Goal: Task Accomplishment & Management: Manage account settings

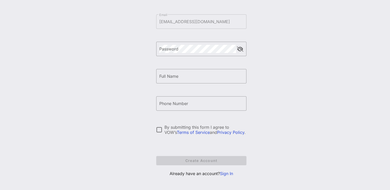
scroll to position [60, 0]
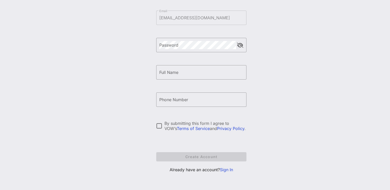
click at [230, 170] on link "Sign In" at bounding box center [226, 169] width 13 height 5
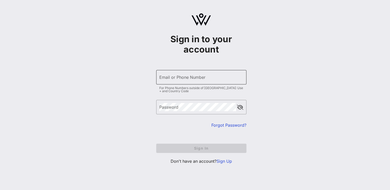
click at [185, 84] on div "Email or Phone Number" at bounding box center [201, 77] width 84 height 14
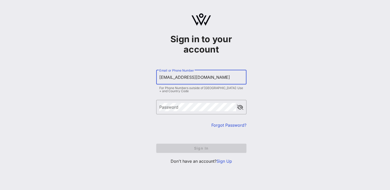
type input "[EMAIL_ADDRESS][DOMAIN_NAME]"
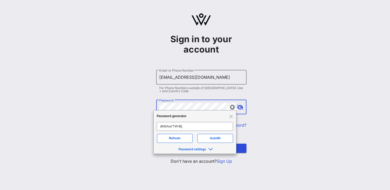
click at [156, 144] on button "Sign In" at bounding box center [201, 148] width 90 height 9
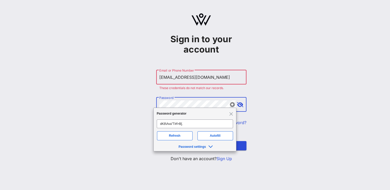
click at [156, 141] on button "Sign In" at bounding box center [201, 145] width 90 height 9
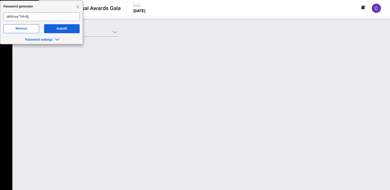
type input "AFT (AFT) [[PERSON_NAME] [PERSON_NAME], [EMAIL_ADDRESS][DOMAIN_NAME]]"
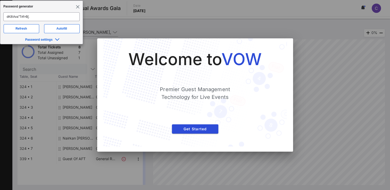
click at [77, 7] on span "Close" at bounding box center [78, 6] width 4 height 4
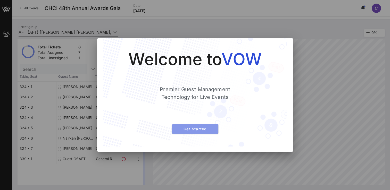
click at [196, 130] on span "Get Started" at bounding box center [195, 129] width 38 height 4
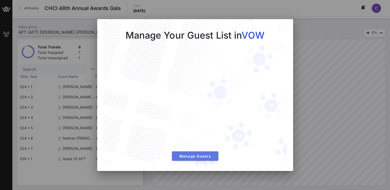
click at [196, 155] on span "Manage Guests" at bounding box center [195, 156] width 38 height 4
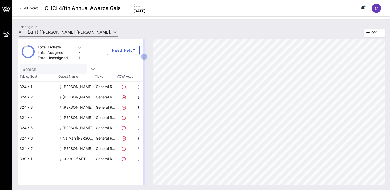
click at [84, 149] on div "[PERSON_NAME]" at bounding box center [78, 149] width 30 height 10
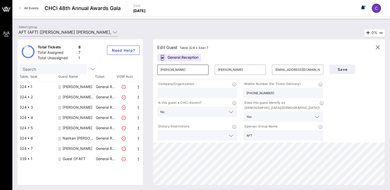
click at [176, 71] on input "[PERSON_NAME]" at bounding box center [182, 70] width 45 height 8
type input "K"
type input "[PERSON_NAME]"
type input "[EMAIL_ADDRESS][DOMAIN_NAME]"
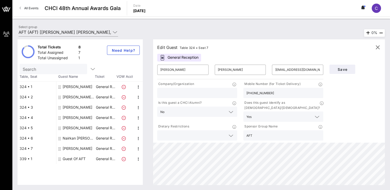
click at [268, 94] on input "[PHONE_NUMBER]" at bounding box center [283, 93] width 74 height 7
type input "7"
click at [266, 113] on input "text" at bounding box center [280, 116] width 52 height 7
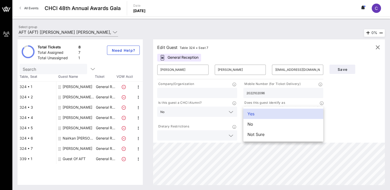
click at [271, 96] on div "2022102096" at bounding box center [283, 93] width 74 height 10
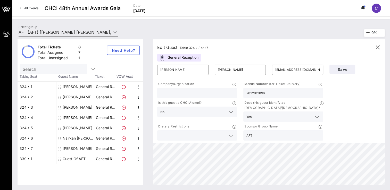
click at [253, 94] on input "2022102096" at bounding box center [283, 93] width 74 height 7
type input "[PHONE_NUMBER]"
click at [344, 71] on span "Save" at bounding box center [343, 69] width 18 height 4
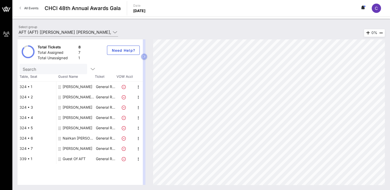
click at [80, 159] on div "Guest Of AFT" at bounding box center [74, 159] width 23 height 10
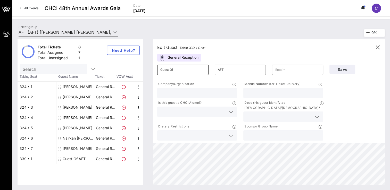
click at [186, 69] on input "Guest Of" at bounding box center [182, 70] width 45 height 8
type input "G"
type input "[PERSON_NAME]"
type input "[EMAIL_ADDRESS][DOMAIN_NAME]"
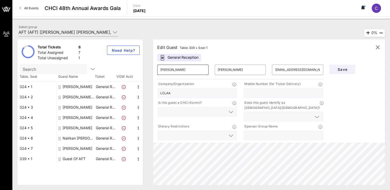
type input "LCLAA"
click at [80, 149] on div "[PERSON_NAME]" at bounding box center [78, 149] width 30 height 10
type input "[PERSON_NAME]"
type input "[EMAIL_ADDRESS][DOMAIN_NAME]"
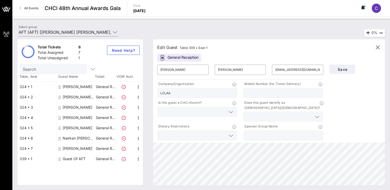
type input "[PHONE_NUMBER]"
type input "AFT"
click at [164, 95] on input "text" at bounding box center [197, 93] width 74 height 7
click at [169, 93] on input "Earthjustice" at bounding box center [197, 93] width 74 height 7
type input "Earth Justice"
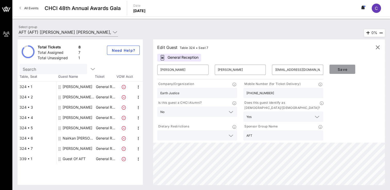
click at [347, 68] on span "Save" at bounding box center [343, 69] width 18 height 4
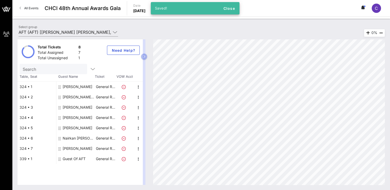
click at [75, 161] on div "Guest Of AFT" at bounding box center [74, 159] width 23 height 10
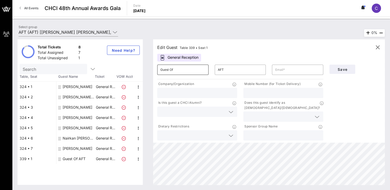
click at [181, 72] on input "Guest Of" at bounding box center [182, 70] width 45 height 8
type input "G"
type input "[PERSON_NAME]"
type input "[EMAIL_ADDRESS][DOMAIN_NAME]"
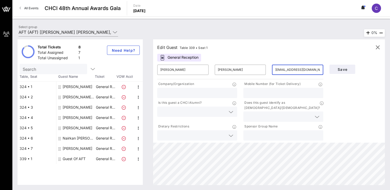
click at [217, 93] on input "text" at bounding box center [197, 93] width 74 height 7
type input "LCLAA"
type input "[PHONE_NUMBER]"
click at [210, 111] on input "text" at bounding box center [192, 112] width 65 height 7
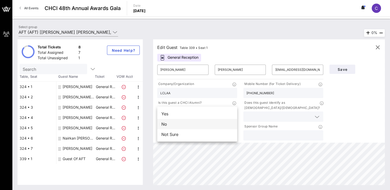
click at [195, 125] on div "No" at bounding box center [197, 124] width 80 height 10
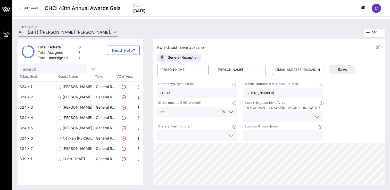
click at [261, 114] on input "text" at bounding box center [278, 116] width 65 height 7
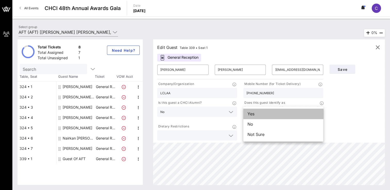
click at [258, 116] on div "Yes" at bounding box center [283, 114] width 80 height 10
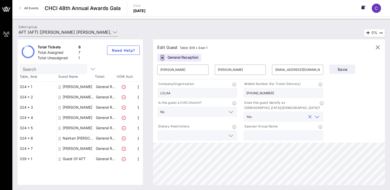
click at [219, 133] on input "text" at bounding box center [192, 135] width 65 height 7
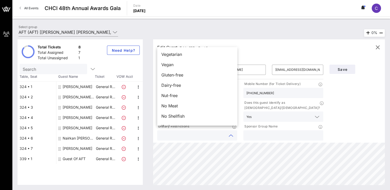
click at [267, 132] on input "text" at bounding box center [283, 135] width 74 height 7
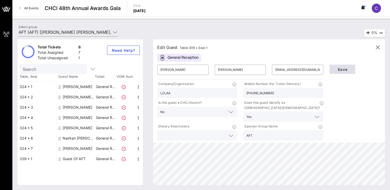
type input "AFT"
click at [343, 69] on span "Save" at bounding box center [343, 69] width 18 height 4
